Goal: Transaction & Acquisition: Purchase product/service

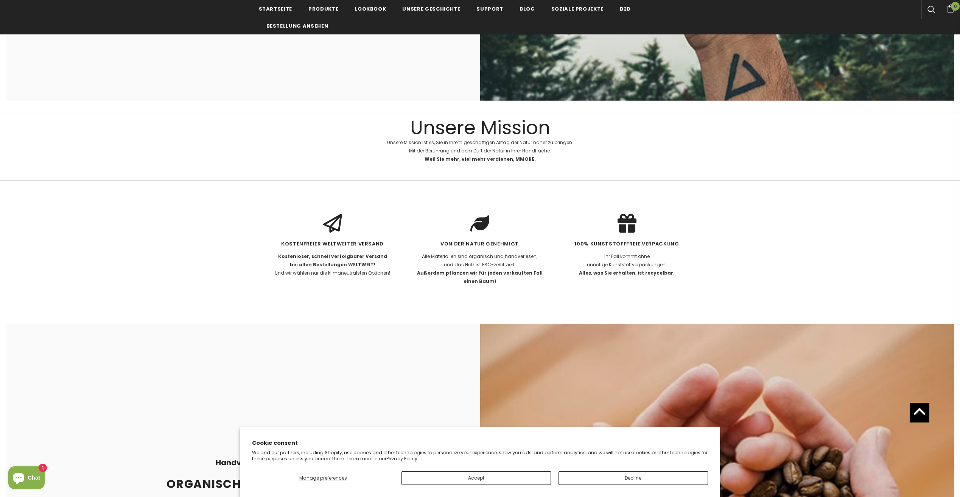
scroll to position [1893, 0]
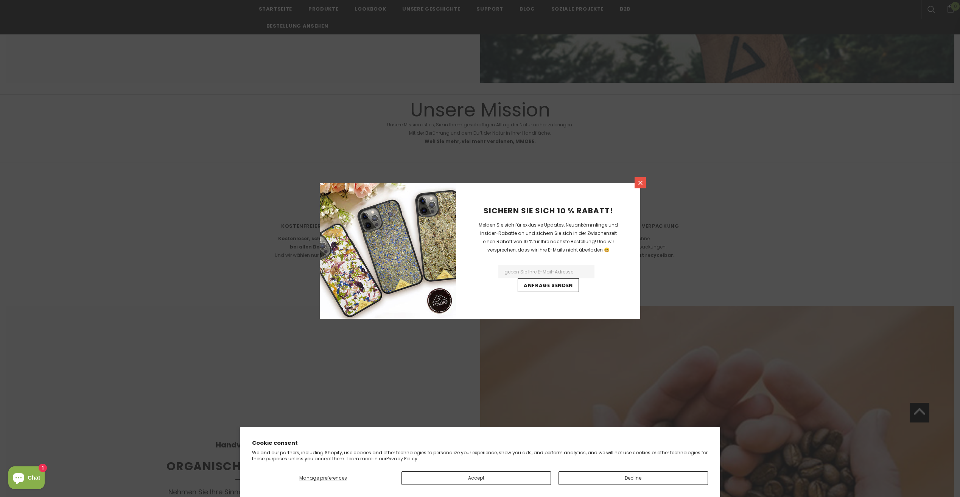
click at [638, 185] on icon at bounding box center [640, 183] width 6 height 6
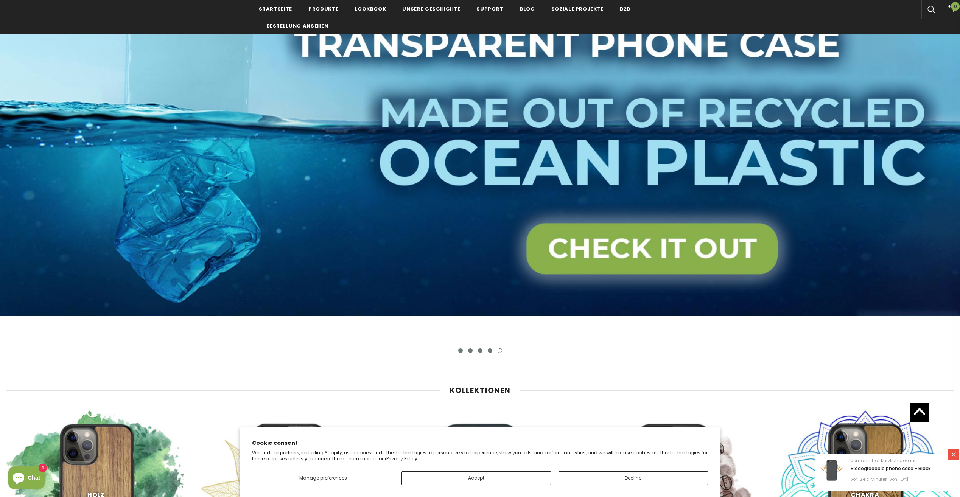
scroll to position [0, 0]
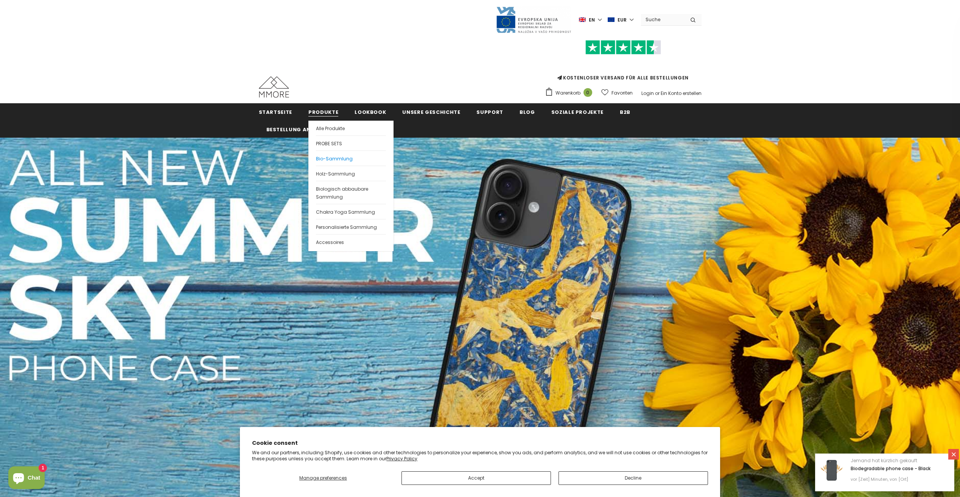
click at [332, 156] on span "Bio-Sammlung" at bounding box center [334, 159] width 37 height 6
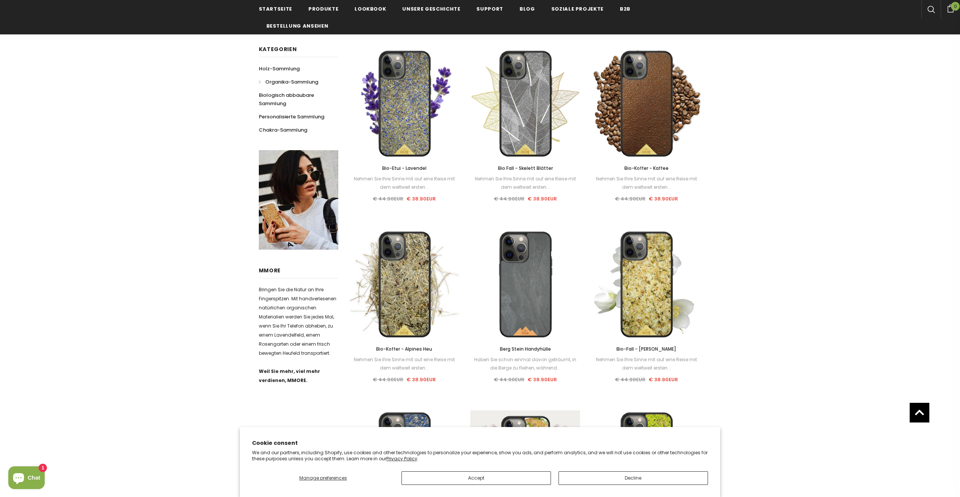
scroll to position [151, 0]
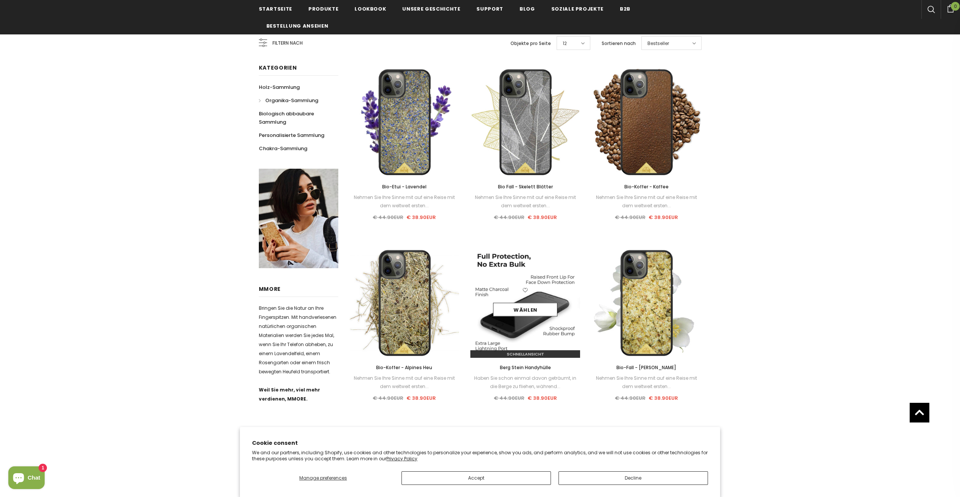
click at [528, 326] on img at bounding box center [526, 303] width 110 height 110
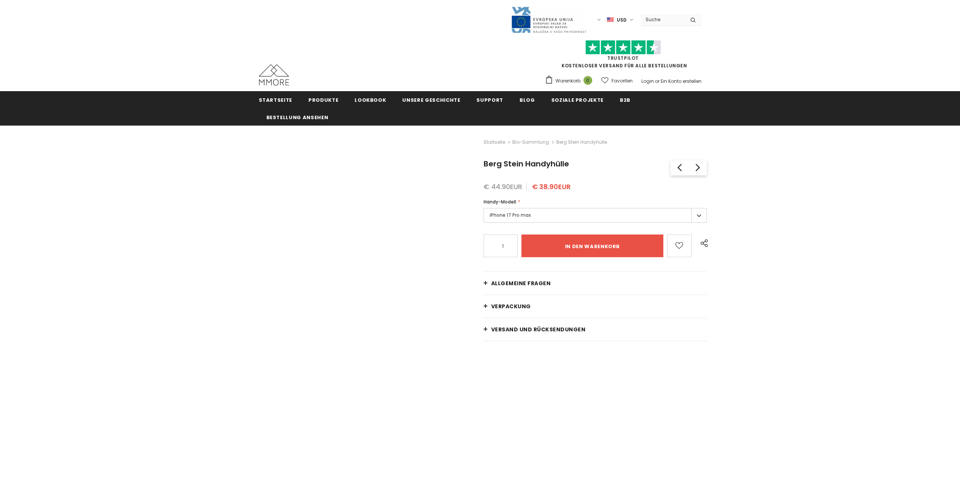
type input "Add to cart"
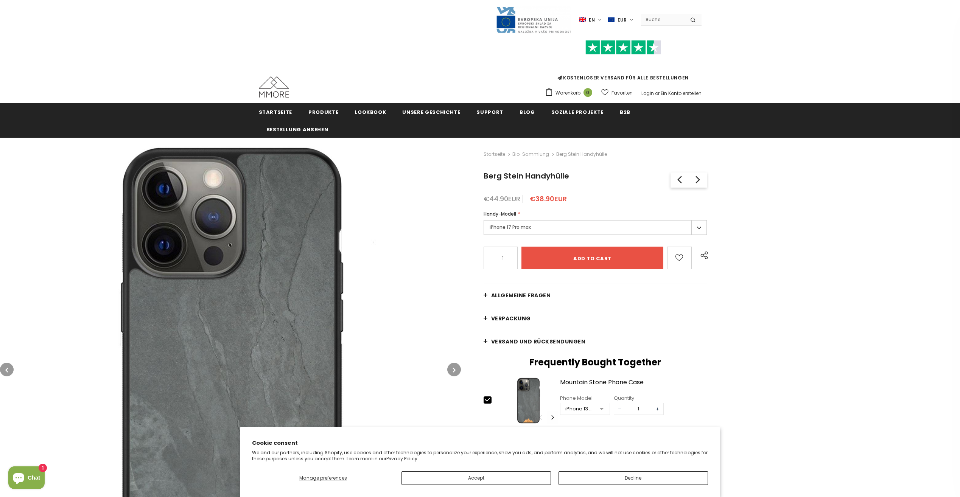
click at [698, 226] on label "iPhone 17 Pro max" at bounding box center [596, 227] width 224 height 15
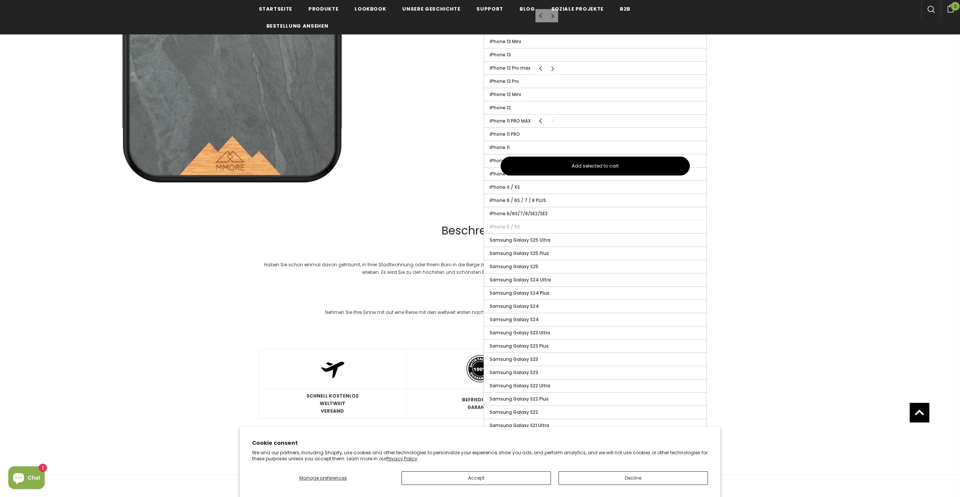
scroll to position [492, 0]
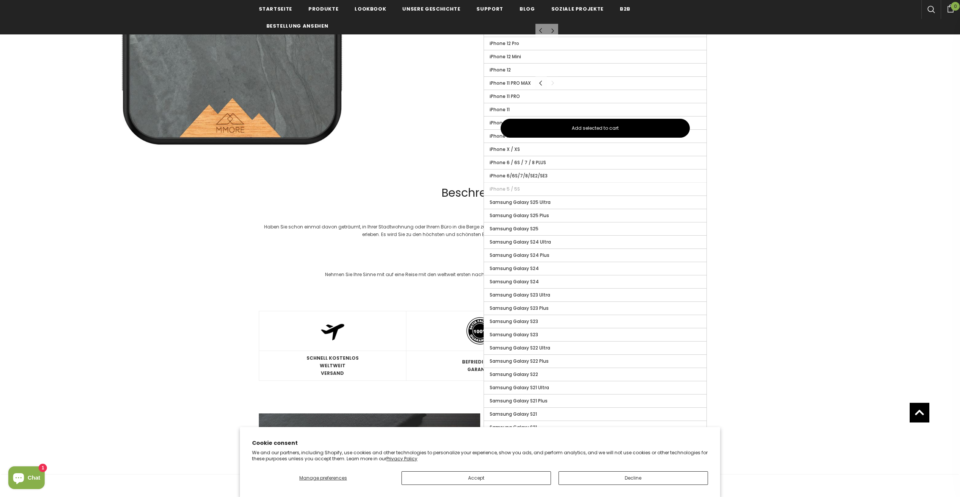
click at [716, 256] on div at bounding box center [480, 436] width 960 height 1581
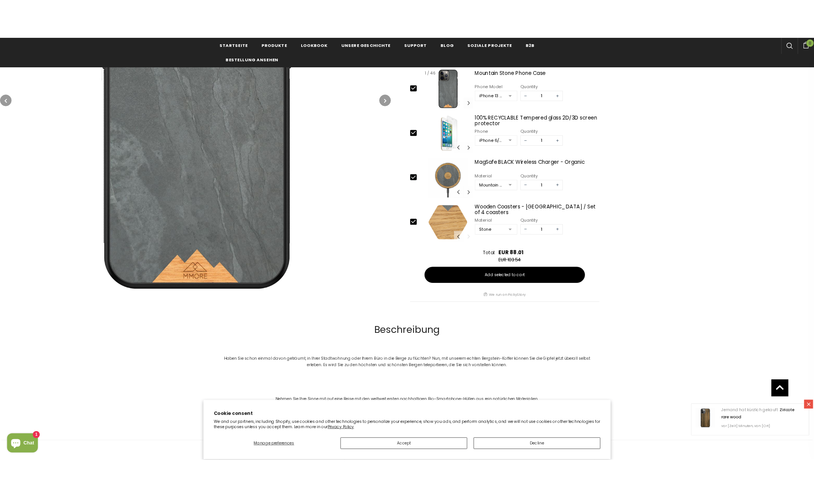
scroll to position [303, 0]
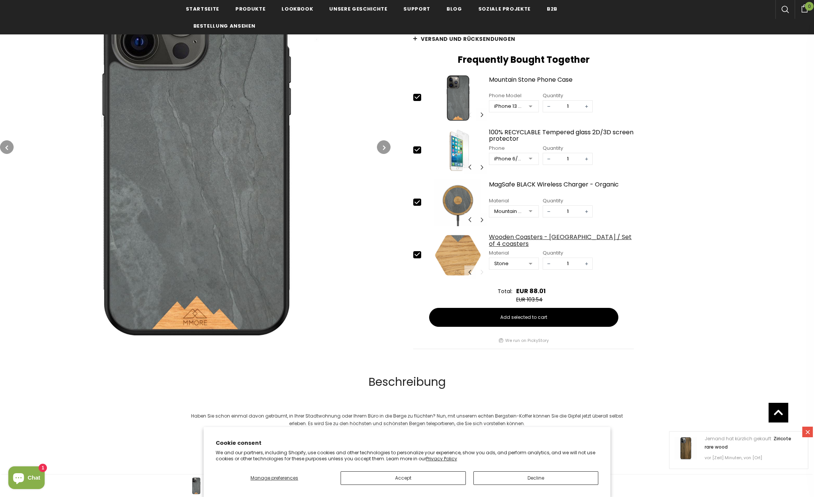
click at [526, 238] on div "Wooden Coasters - [GEOGRAPHIC_DATA] / Set of 4 coasters" at bounding box center [561, 240] width 145 height 13
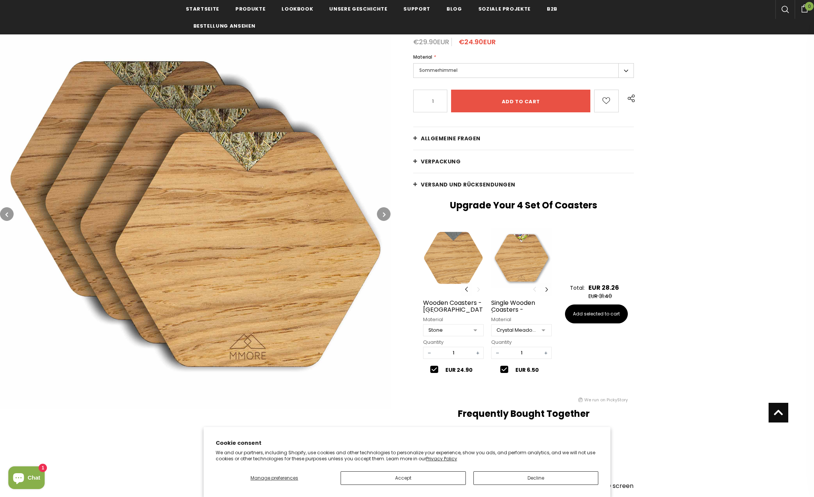
scroll to position [151, 0]
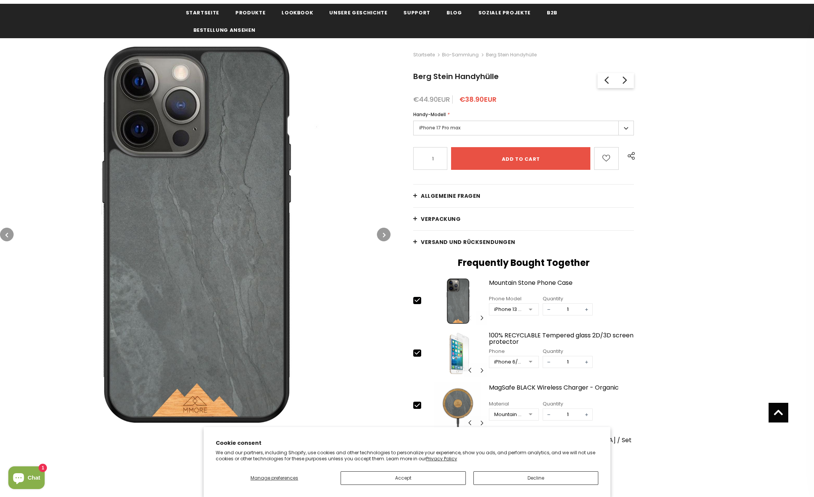
scroll to position [38, 0]
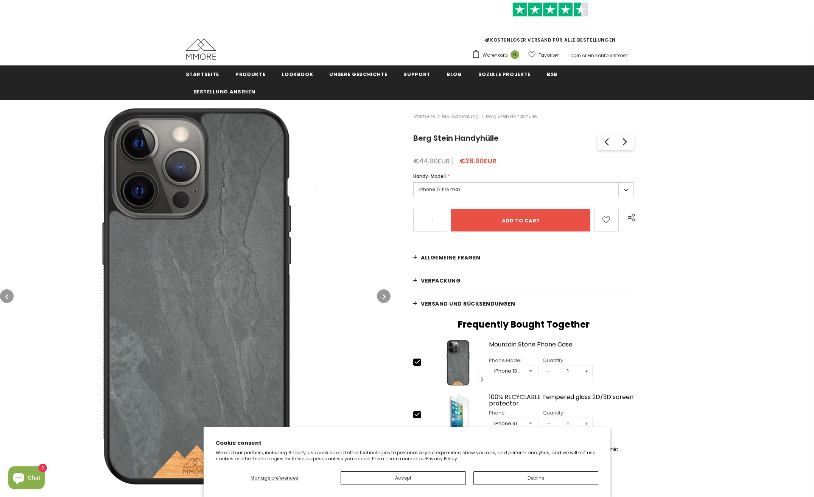
click at [624, 183] on label "iPhone 17 Pro max" at bounding box center [523, 189] width 221 height 15
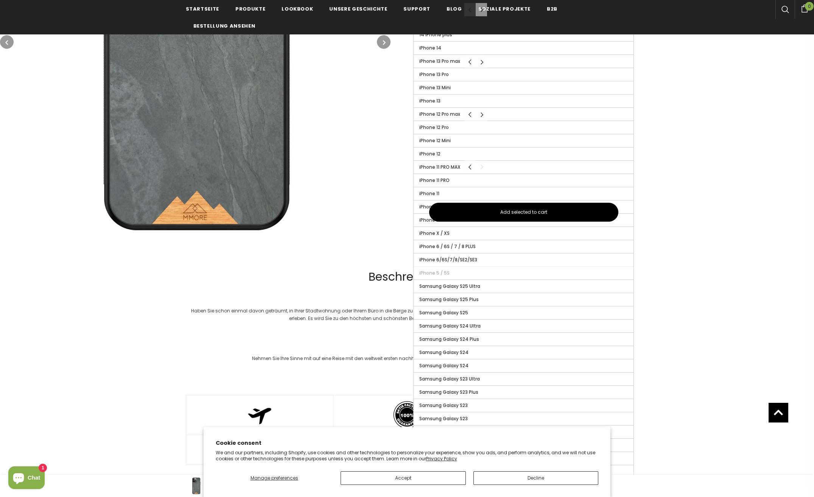
scroll to position [416, 0]
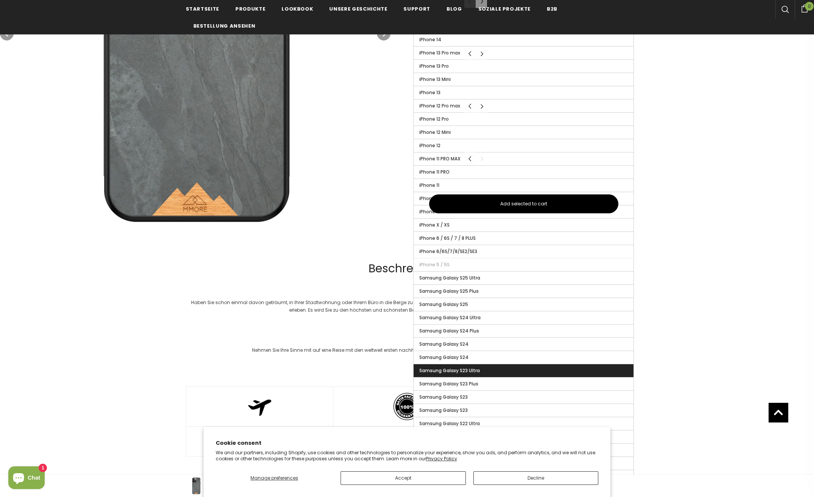
click at [494, 370] on label "Samsung Galaxy S23 Ultra" at bounding box center [524, 371] width 220 height 13
click at [0, 0] on input "Samsung Galaxy S23 Ultra" at bounding box center [0, 0] width 0 height 0
click at [546, 204] on button "Add selected to cart" at bounding box center [523, 204] width 189 height 19
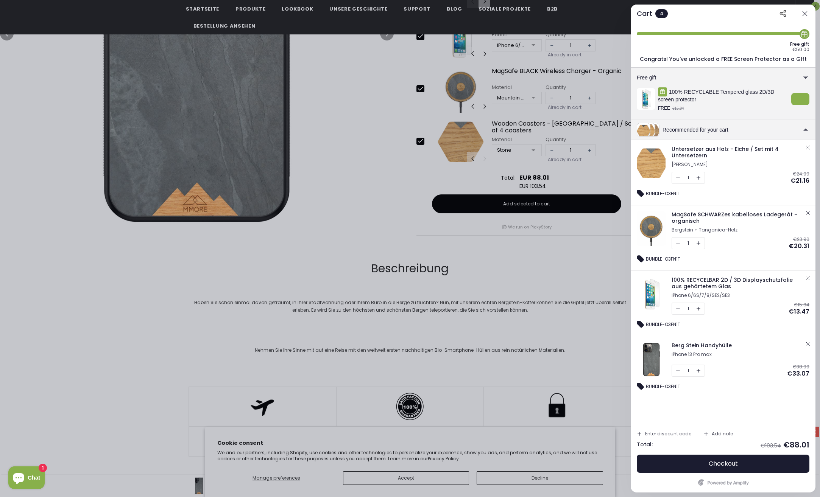
click at [809, 211] on icon "button" at bounding box center [808, 213] width 6 height 6
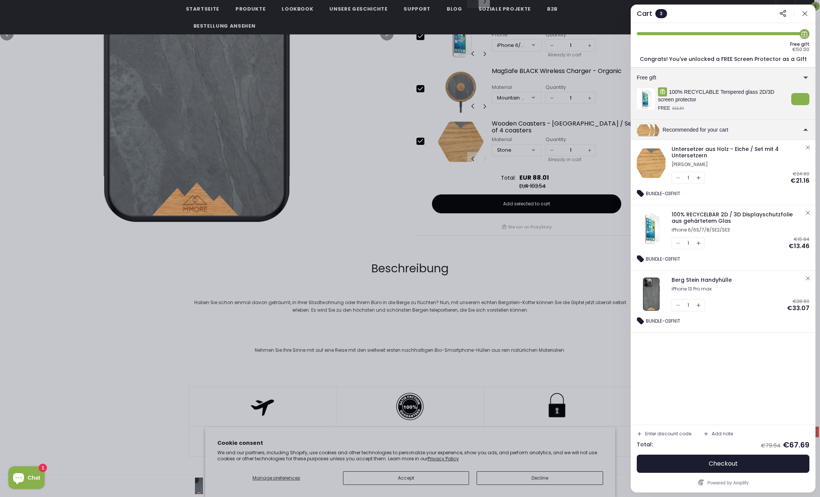
click at [809, 14] on button "button" at bounding box center [804, 13] width 9 height 9
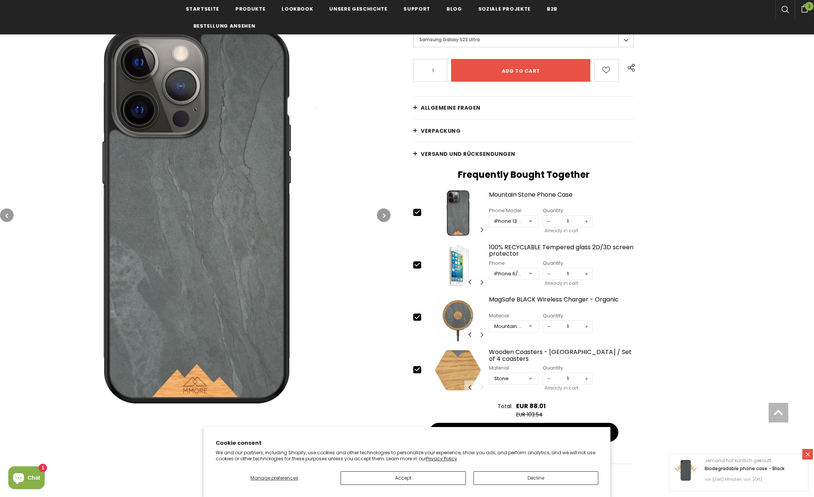
scroll to position [189, 0]
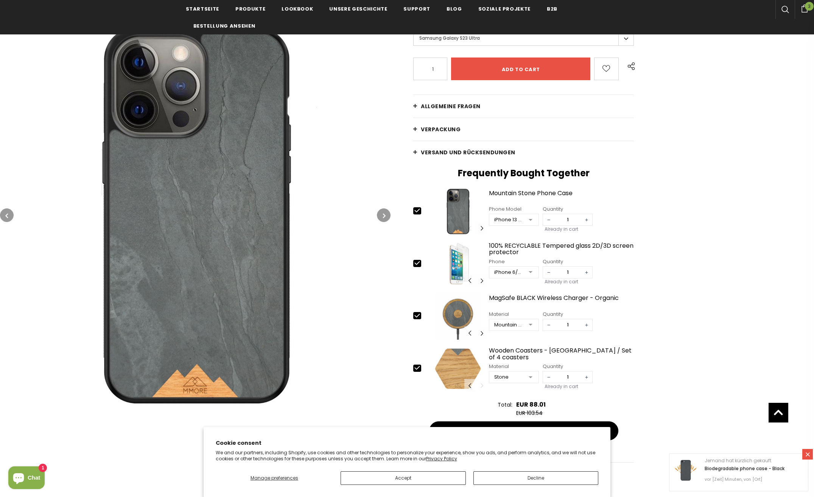
click at [419, 369] on icon at bounding box center [417, 368] width 8 height 8
type input "0"
click at [419, 318] on icon at bounding box center [417, 316] width 8 height 8
type input "0"
click at [416, 259] on icon at bounding box center [417, 263] width 8 height 8
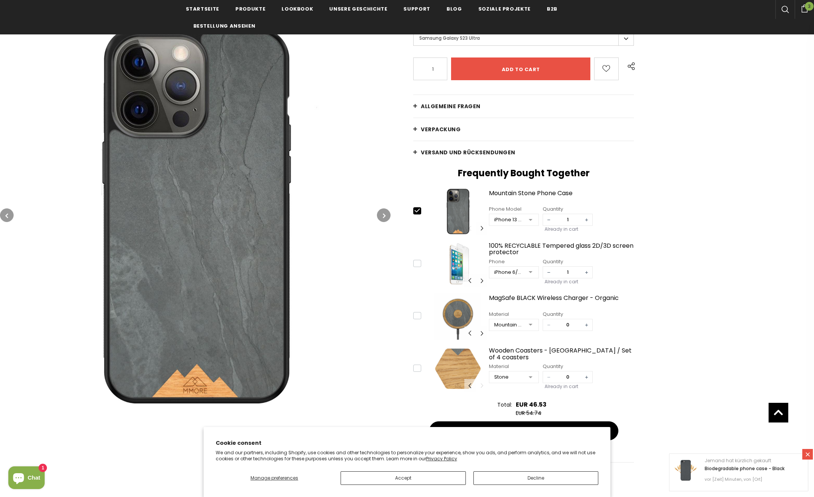
type input "0"
click at [530, 219] on div at bounding box center [530, 220] width 15 height 11
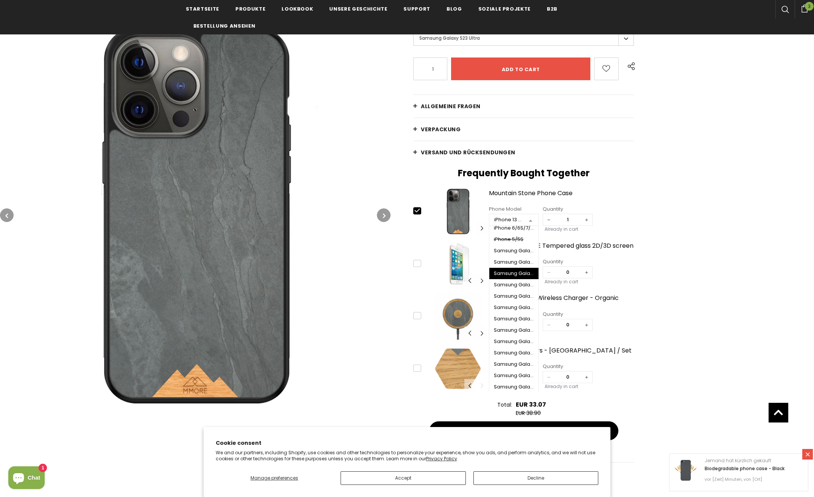
scroll to position [379, 0]
click at [517, 328] on div "Samsung Galaxy S23 Plus" at bounding box center [514, 330] width 40 height 6
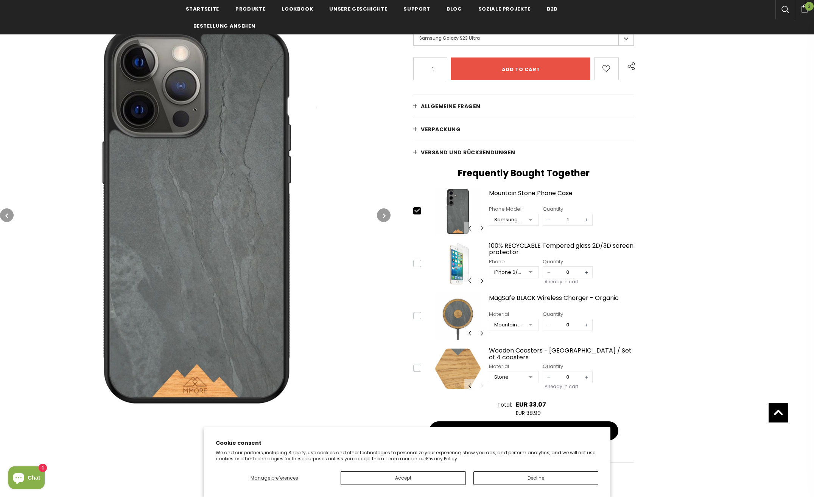
click at [514, 221] on div "Samsung Galaxy S23 Plus" at bounding box center [508, 220] width 29 height 8
click at [644, 246] on div "Startseite Bio-Sammlung Berg Stein Handyhülle Berg Stein Handyhülle Bio-Koffer …" at bounding box center [603, 208] width 424 height 518
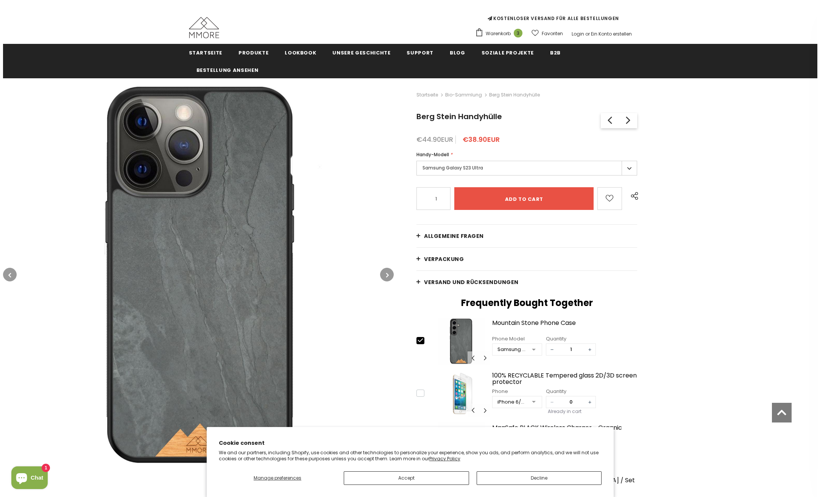
scroll to position [38, 0]
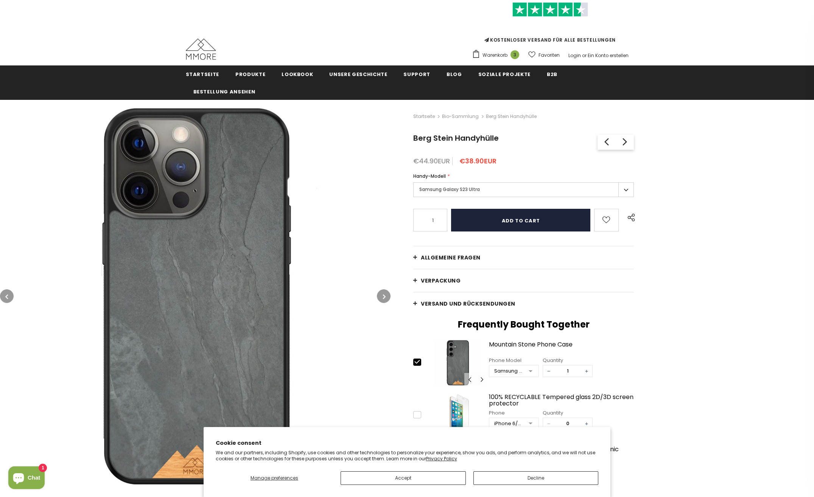
click at [505, 220] on input "Add to cart" at bounding box center [520, 220] width 139 height 23
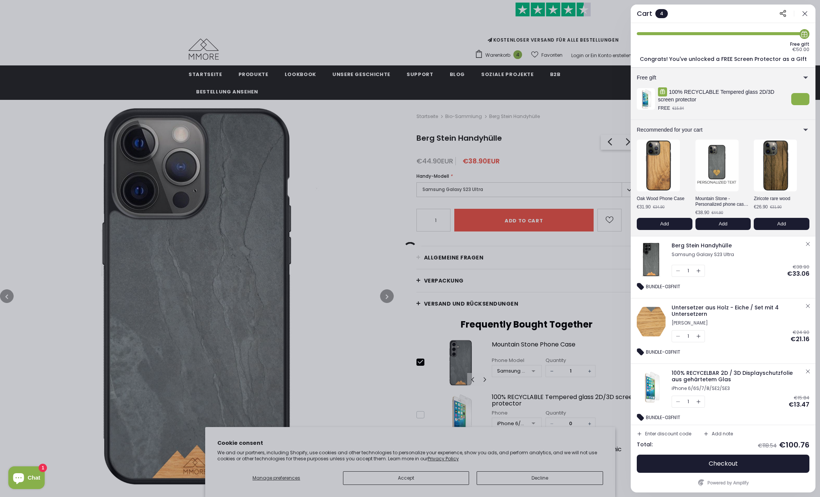
click at [805, 304] on icon "button" at bounding box center [808, 306] width 6 height 6
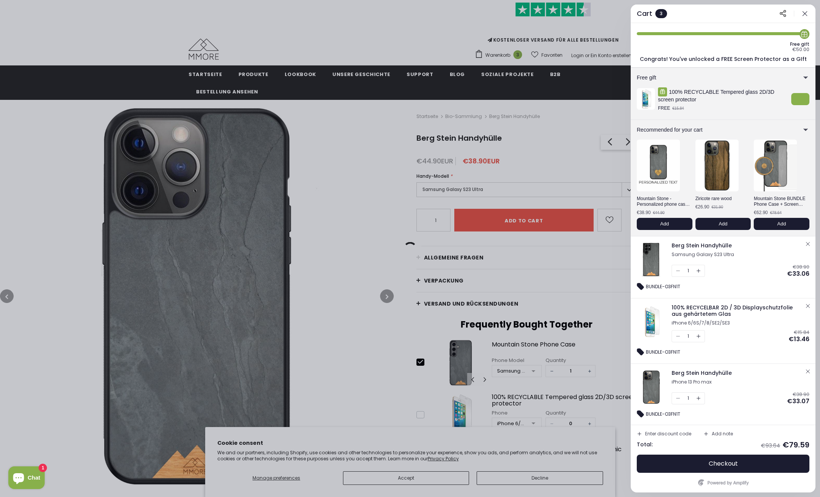
click at [805, 304] on icon "button" at bounding box center [808, 306] width 6 height 6
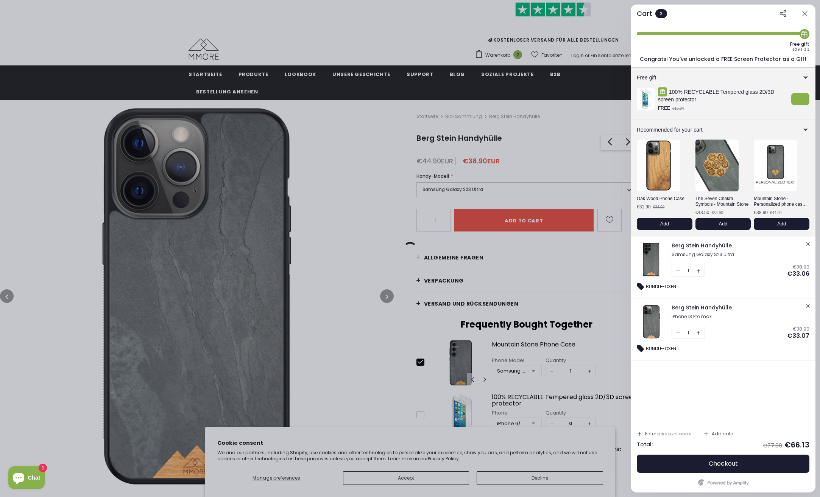
click at [805, 304] on icon "button" at bounding box center [808, 306] width 6 height 6
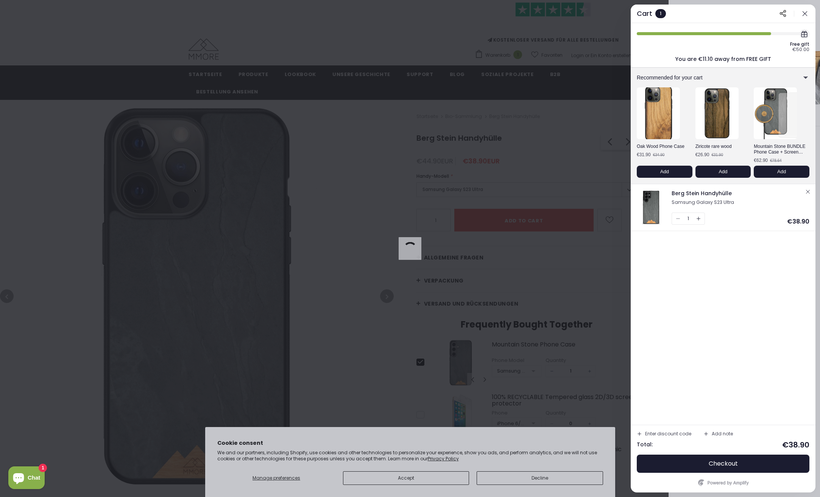
click at [659, 129] on img at bounding box center [657, 113] width 47 height 57
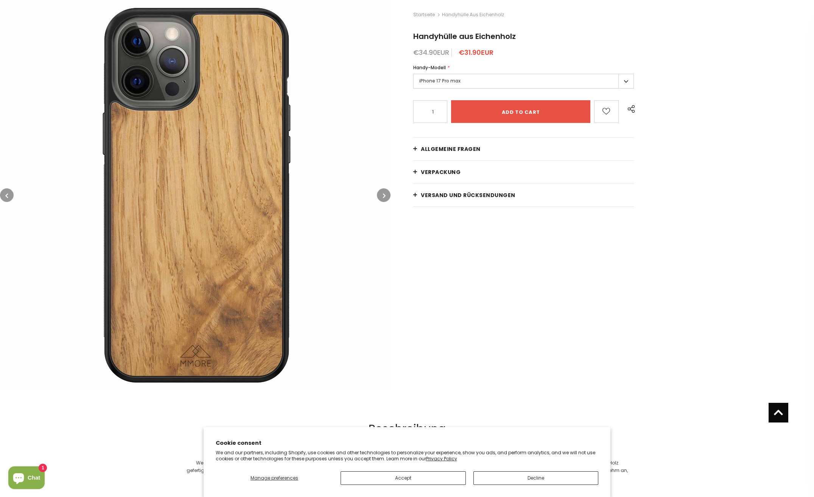
scroll to position [36, 0]
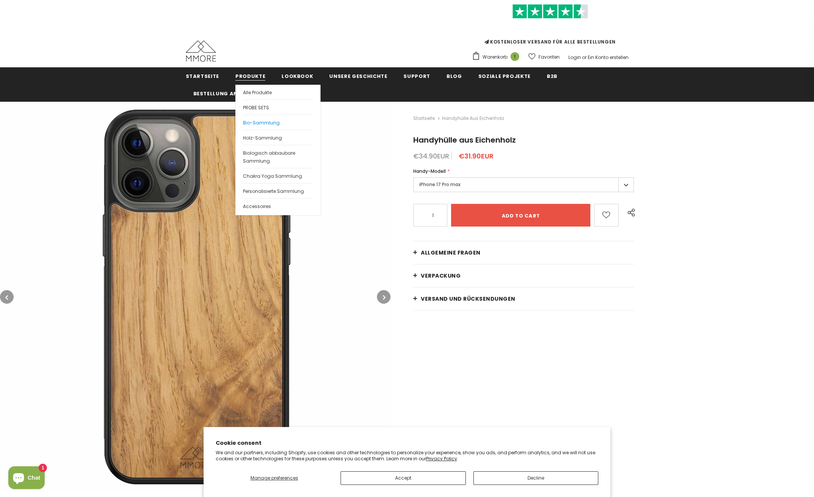
click at [266, 120] on span "Bio-Sammlung" at bounding box center [261, 123] width 37 height 6
